Goal: Find specific page/section

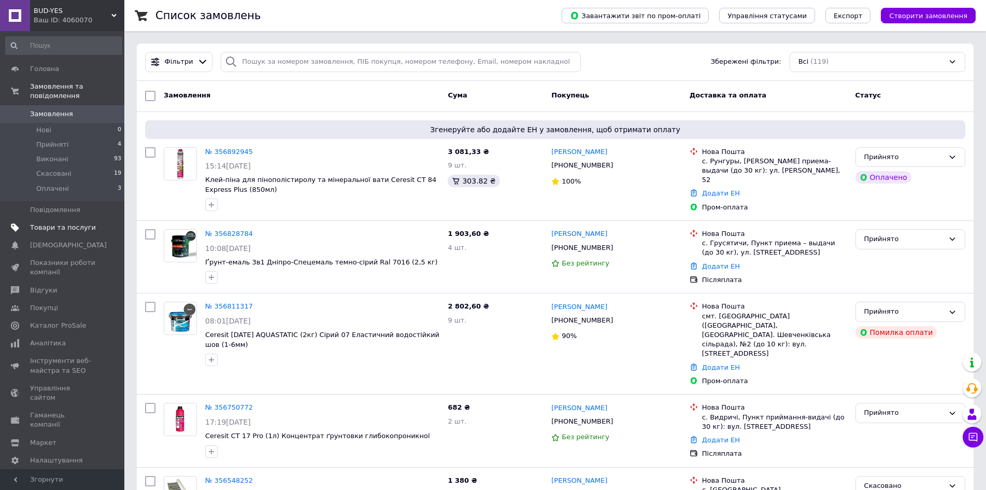
click at [79, 223] on span "Товари та послуги" at bounding box center [63, 227] width 66 height 9
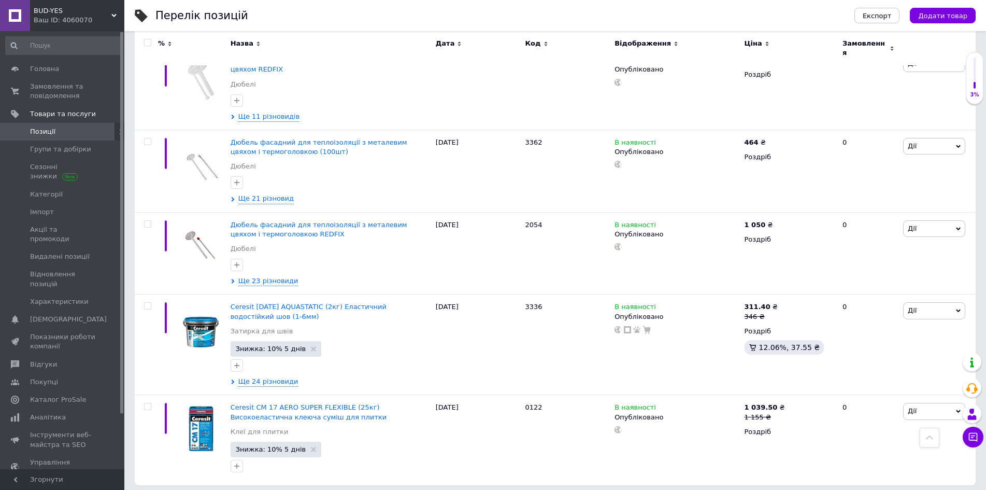
scroll to position [1377, 0]
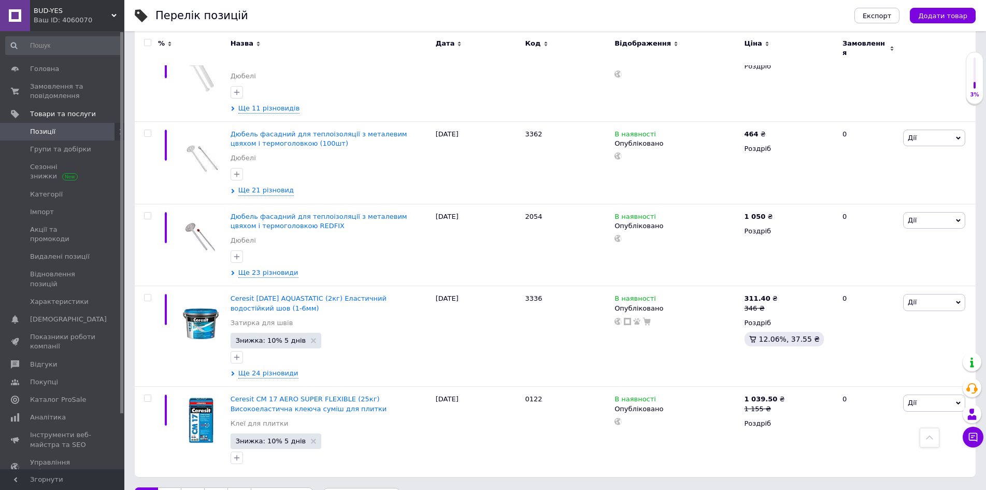
click at [197, 487] on link "3" at bounding box center [193, 498] width 24 height 22
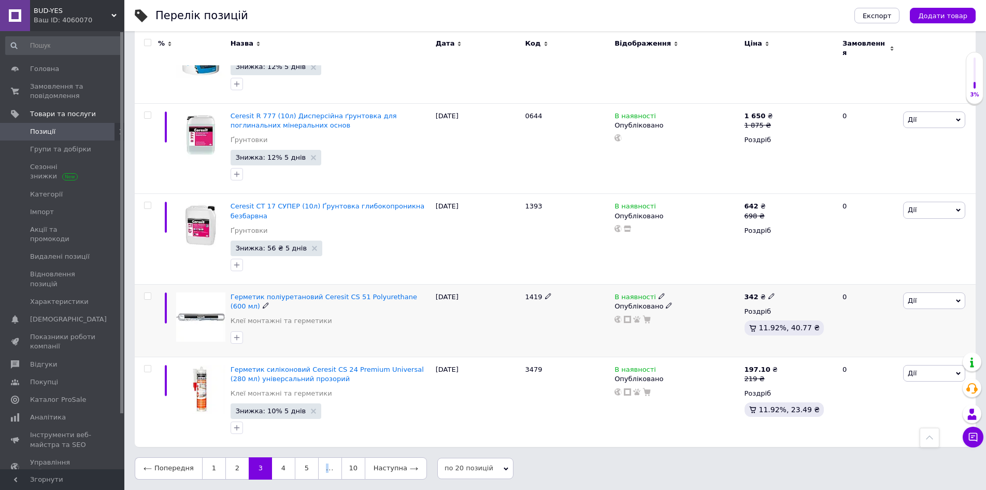
scroll to position [1307, 0]
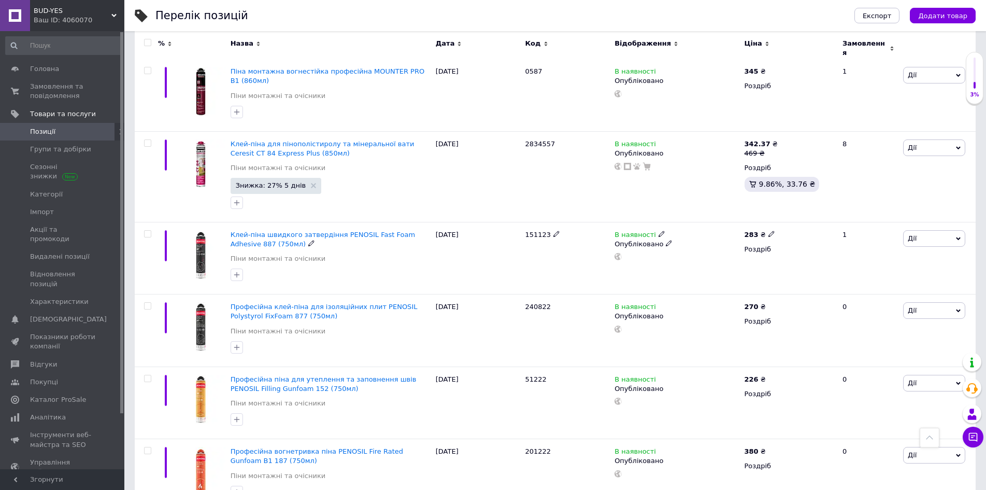
scroll to position [1175, 0]
click at [64, 87] on span "Замовлення та повідомлення" at bounding box center [63, 91] width 66 height 19
